Goal: Information Seeking & Learning: Learn about a topic

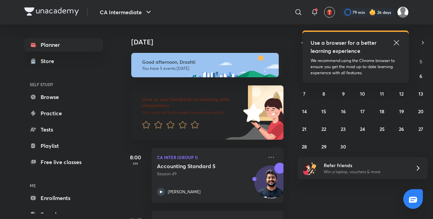
click at [396, 41] on icon at bounding box center [396, 43] width 8 height 8
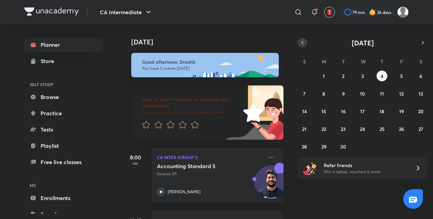
click at [298, 44] on button "button" at bounding box center [302, 42] width 9 height 9
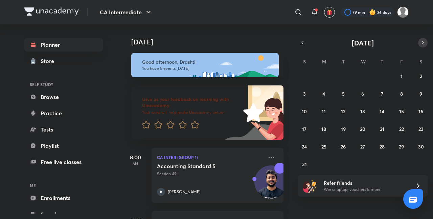
click at [420, 40] on button "button" at bounding box center [422, 42] width 9 height 9
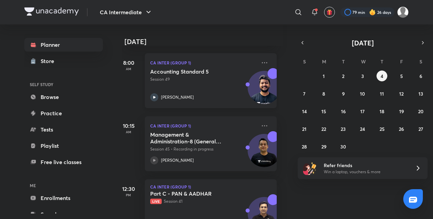
scroll to position [95, 7]
click at [211, 155] on div "Management & Administration-8 (General Meeting) Session 45 • Recording in progr…" at bounding box center [203, 147] width 106 height 33
click at [262, 125] on icon at bounding box center [264, 125] width 5 height 1
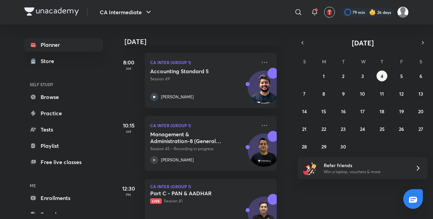
click at [220, 135] on h5 "Management & Administration-8 (General Meeting)" at bounding box center [192, 138] width 84 height 14
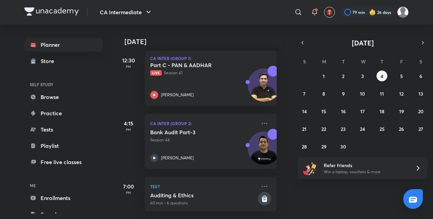
scroll to position [228, 7]
click at [204, 147] on div "Bank Audit Part-3 Session 44 [PERSON_NAME]" at bounding box center [203, 145] width 106 height 33
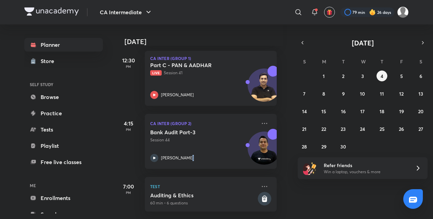
click at [204, 147] on div "Bank Audit Part-3 Session 44 [PERSON_NAME]" at bounding box center [203, 145] width 106 height 33
click at [302, 43] on icon "button" at bounding box center [302, 43] width 5 height 6
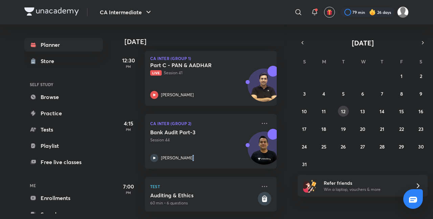
click at [346, 110] on button "12" at bounding box center [343, 111] width 11 height 11
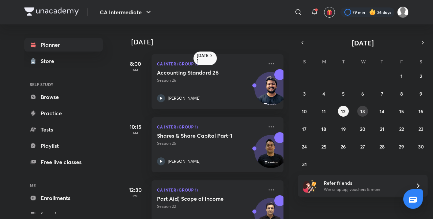
click at [365, 111] on button "13" at bounding box center [362, 111] width 11 height 11
click at [228, 147] on p "Session 26" at bounding box center [210, 150] width 106 height 6
click at [268, 125] on icon at bounding box center [271, 126] width 8 height 8
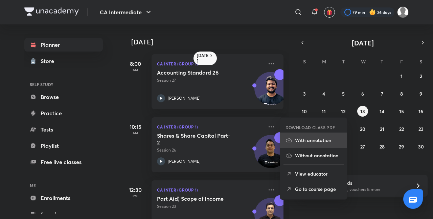
click at [309, 137] on p "With annotation" at bounding box center [318, 139] width 47 height 7
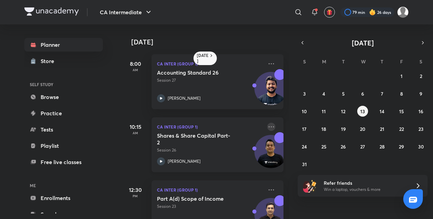
click at [268, 125] on icon at bounding box center [271, 126] width 8 height 8
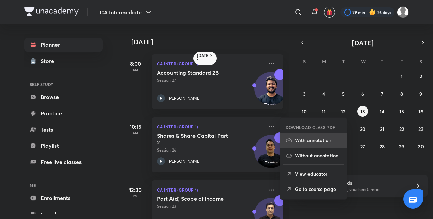
click at [306, 138] on p "With annotation" at bounding box center [318, 139] width 47 height 7
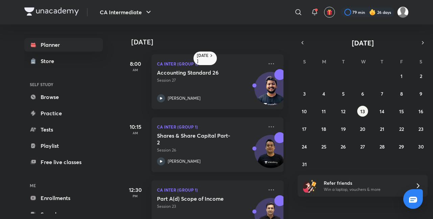
click at [266, 122] on div "CA Inter (Group 1) Shares & Share Capital Part-2 Session 26 [PERSON_NAME]" at bounding box center [218, 144] width 132 height 55
click at [267, 125] on icon at bounding box center [271, 126] width 8 height 8
click at [267, 128] on icon at bounding box center [271, 126] width 8 height 8
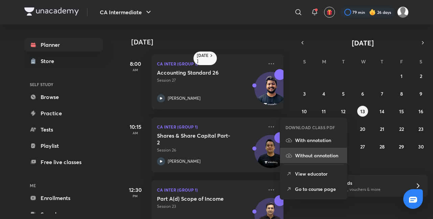
click at [294, 149] on li "Without annotation" at bounding box center [313, 155] width 67 height 15
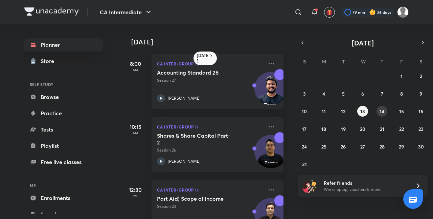
click at [384, 111] on abbr "14" at bounding box center [382, 111] width 5 height 6
click at [233, 147] on p "Session 27" at bounding box center [210, 150] width 106 height 6
